Goal: Transaction & Acquisition: Obtain resource

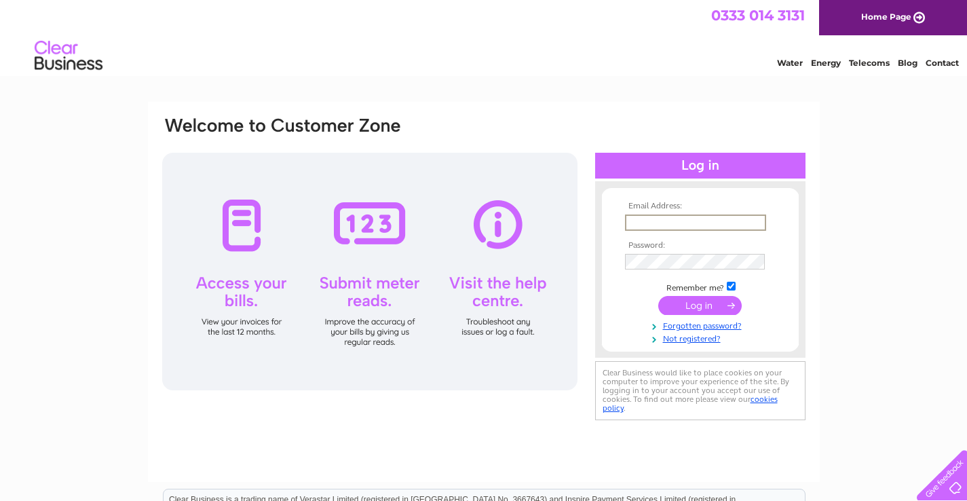
type input "karen@hoosglasgow.co.uk"
click at [689, 307] on input "submit" at bounding box center [699, 303] width 83 height 19
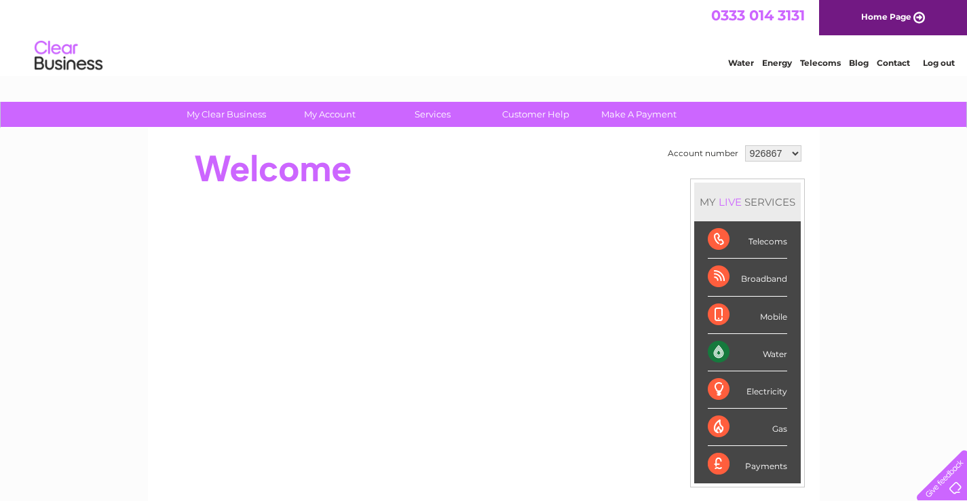
select select "1139298"
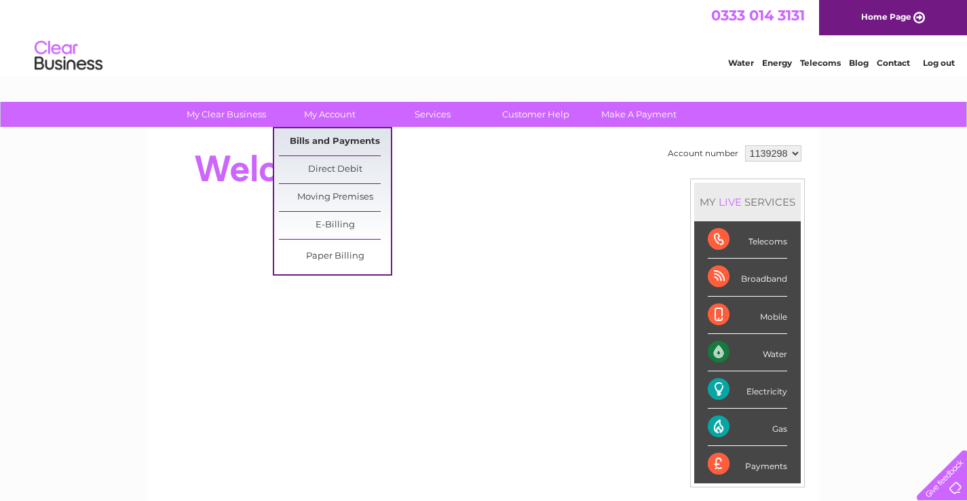
click at [326, 142] on link "Bills and Payments" at bounding box center [335, 141] width 112 height 27
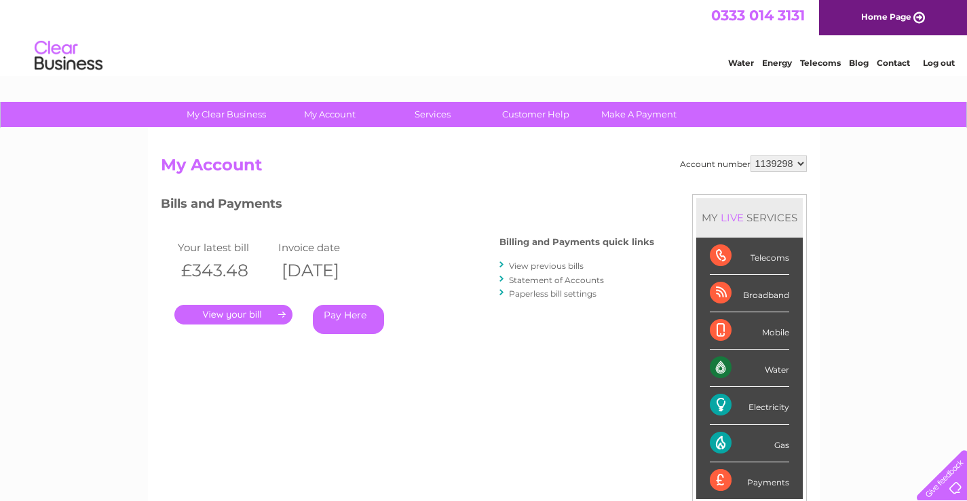
click at [225, 312] on link "." at bounding box center [233, 315] width 118 height 20
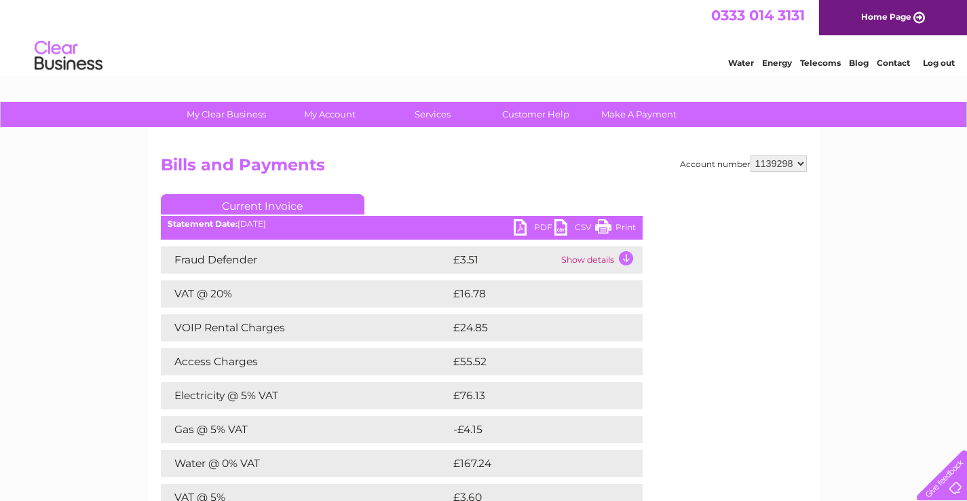
select select "926867"
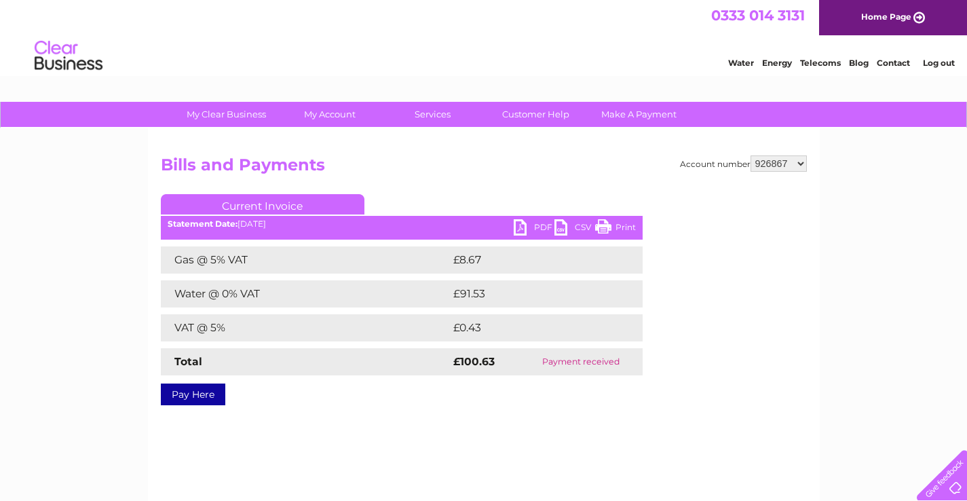
select select "1139298"
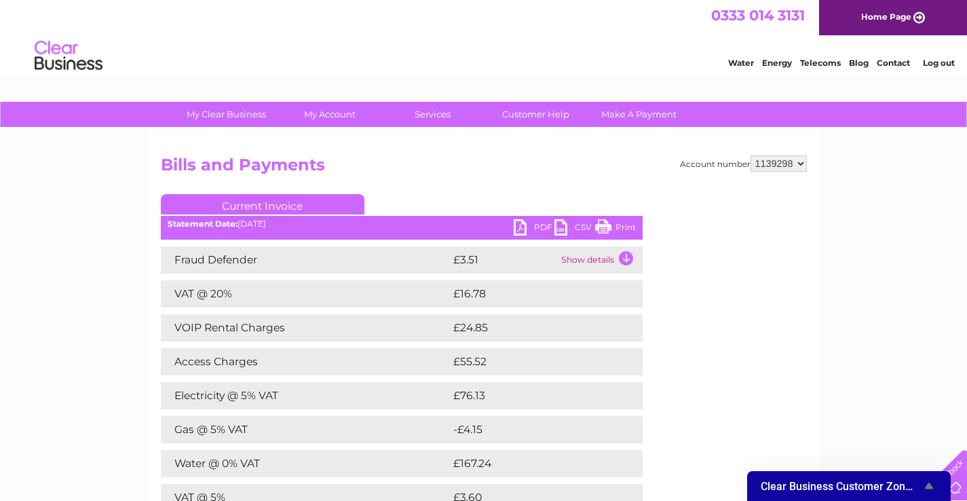
click at [523, 229] on link "PDF" at bounding box center [534, 229] width 41 height 20
